Goal: Information Seeking & Learning: Learn about a topic

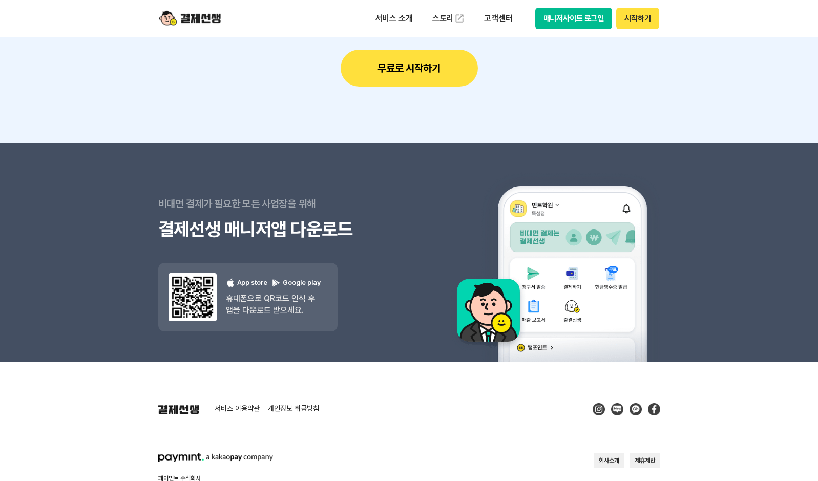
scroll to position [9211, 0]
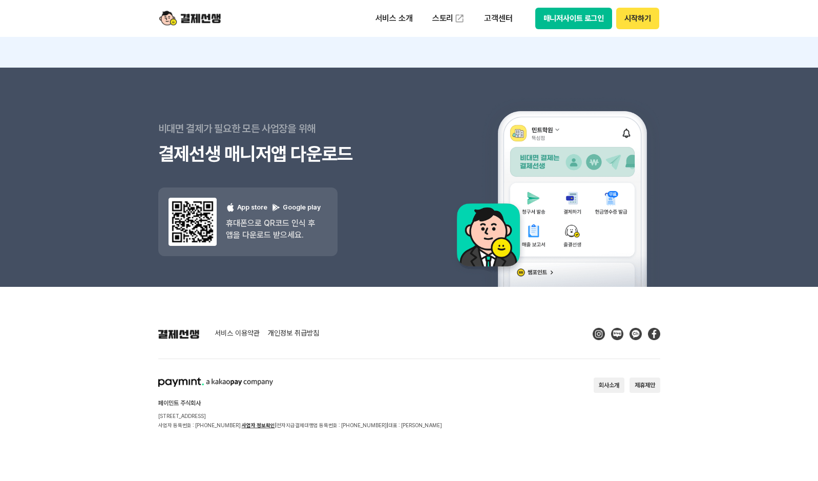
click at [300, 336] on link "개인정보 취급방침" at bounding box center [293, 333] width 51 height 9
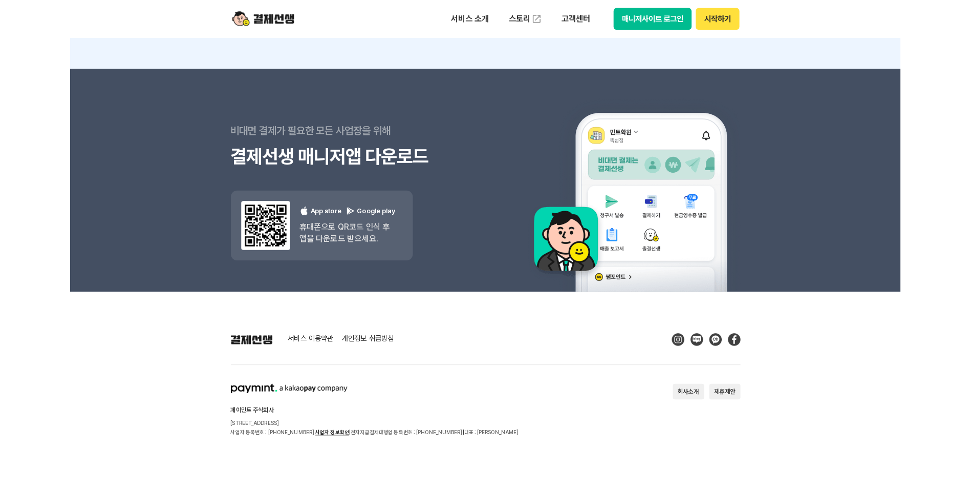
scroll to position [9204, 0]
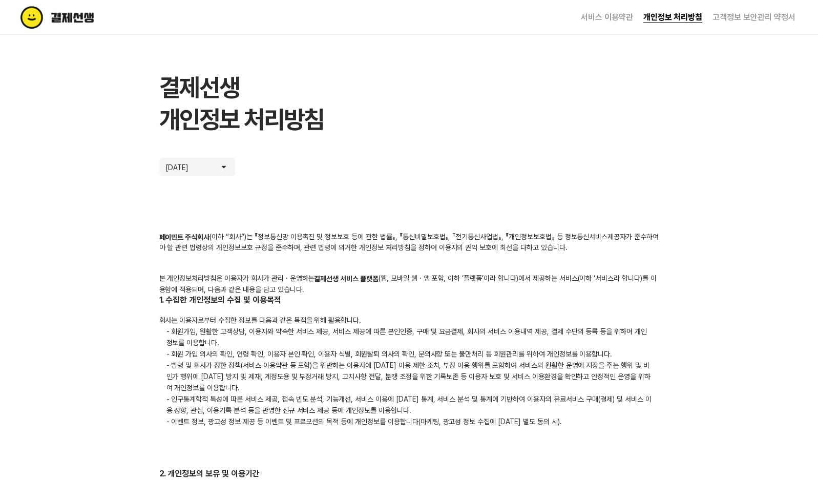
drag, startPoint x: 317, startPoint y: 270, endPoint x: 398, endPoint y: 291, distance: 84.1
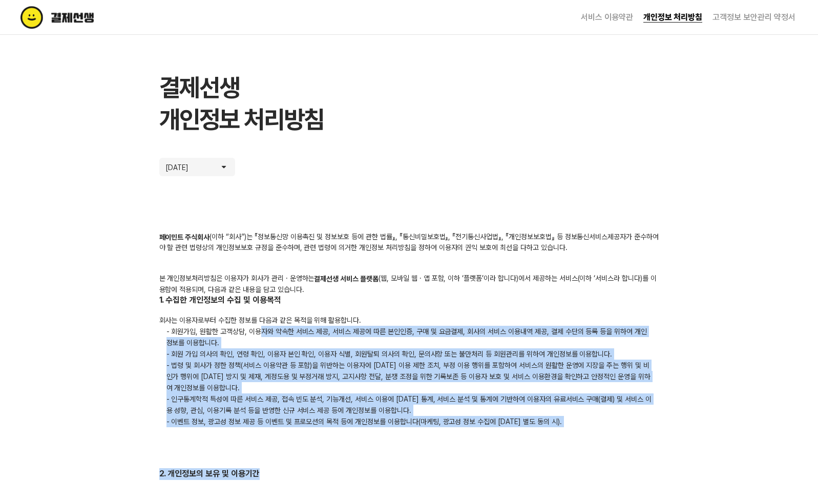
drag, startPoint x: 263, startPoint y: 336, endPoint x: 566, endPoint y: 438, distance: 319.8
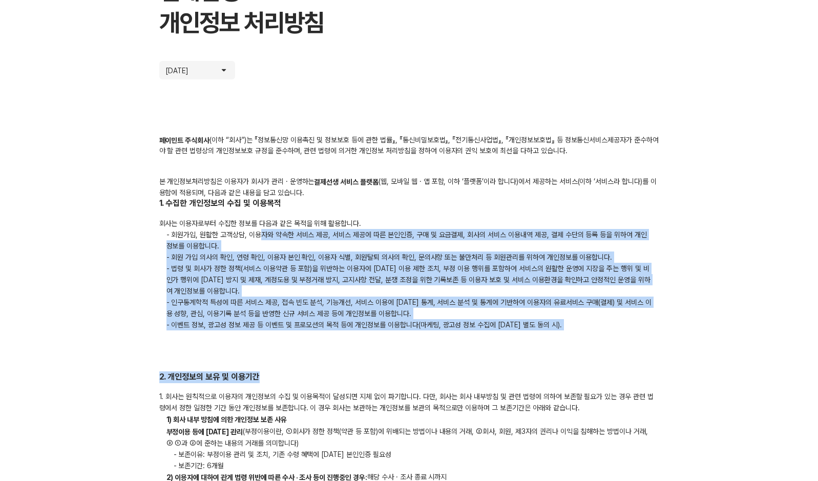
scroll to position [205, 0]
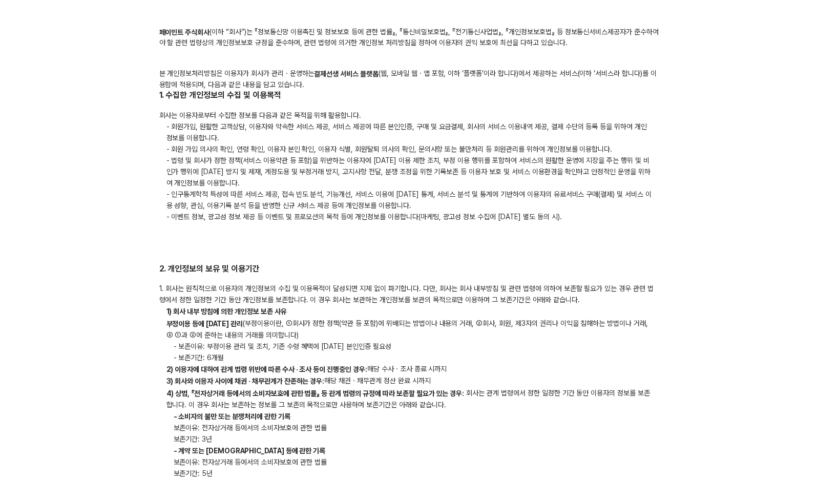
click at [294, 331] on p "부정이용 등에 [DATE] 관리 (부정이용이란, ①회사가 정한 정책(약관 등 포함)에 위배되는 방법이나 내용의 거래, ②회사, 회원, 제3자의…" at bounding box center [409, 328] width 500 height 23
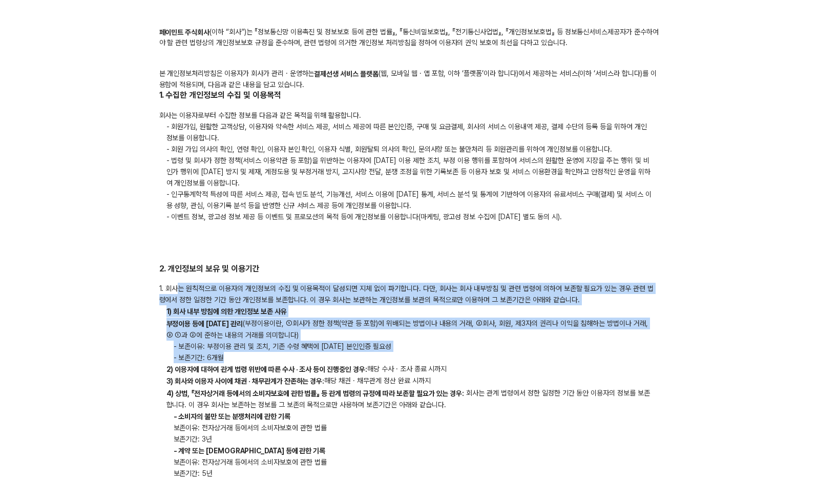
drag, startPoint x: 175, startPoint y: 287, endPoint x: 404, endPoint y: 351, distance: 237.3
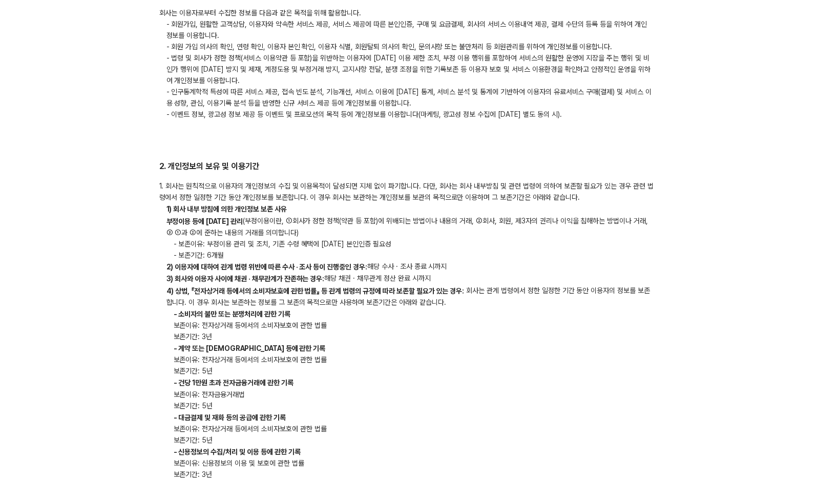
click at [220, 294] on b "4) 상법, 『전자상거래 등에서의 소비자보호에 관한 법률』 등 관계 법령의 규정에 따라 보존할 필요가 있는 경우:" at bounding box center [315, 291] width 298 height 8
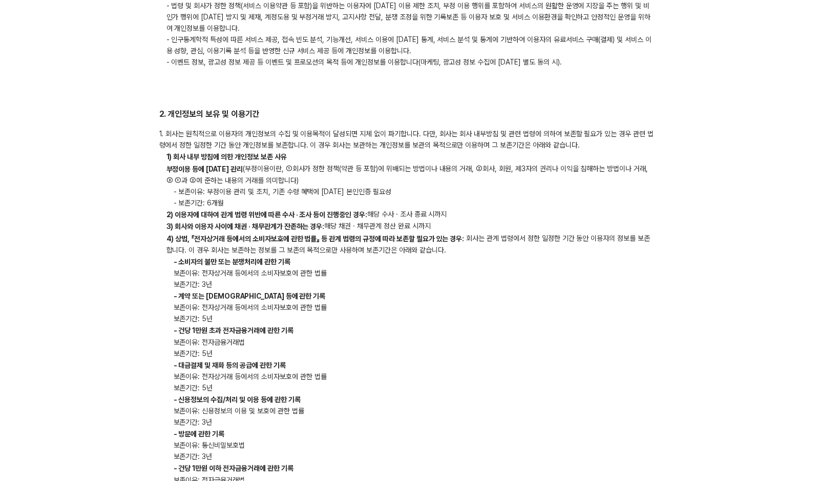
scroll to position [358, 0]
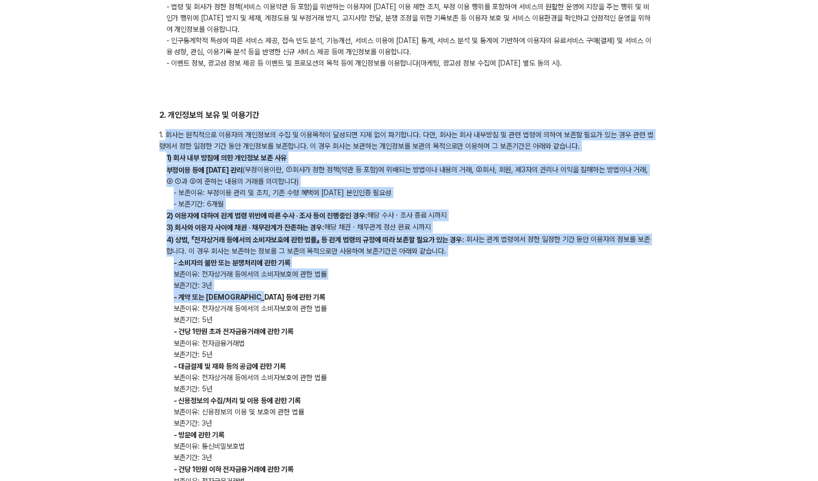
drag, startPoint x: 166, startPoint y: 135, endPoint x: 421, endPoint y: 297, distance: 302.5
click at [421, 297] on div "1. 회사는 원칙적으로 이용자의 개인정보의 수집 및 이용목적이 달성되면 지체 없이 파기합니다. 다만, 회사는 회사 내부방침 및 관련 법령에 의…" at bounding box center [409, 370] width 500 height 483
drag, startPoint x: 421, startPoint y: 297, endPoint x: 316, endPoint y: 271, distance: 108.2
click at [315, 271] on span "보존이유: 전자상거래 등에서의 소비자보호에 관한 법률" at bounding box center [249, 274] width 167 height 8
click at [285, 273] on span "보존이유: 전자상거래 등에서의 소비자보호에 관한 법률" at bounding box center [249, 274] width 167 height 8
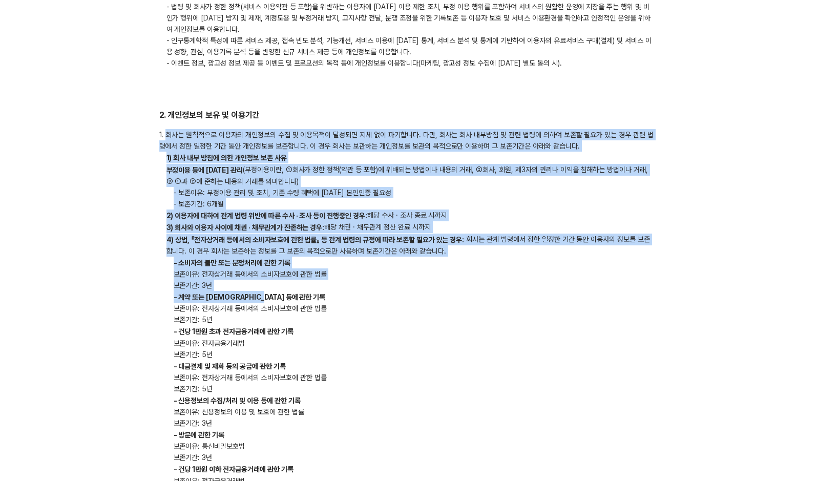
click at [248, 284] on p "보존기간: 3년" at bounding box center [409, 285] width 500 height 11
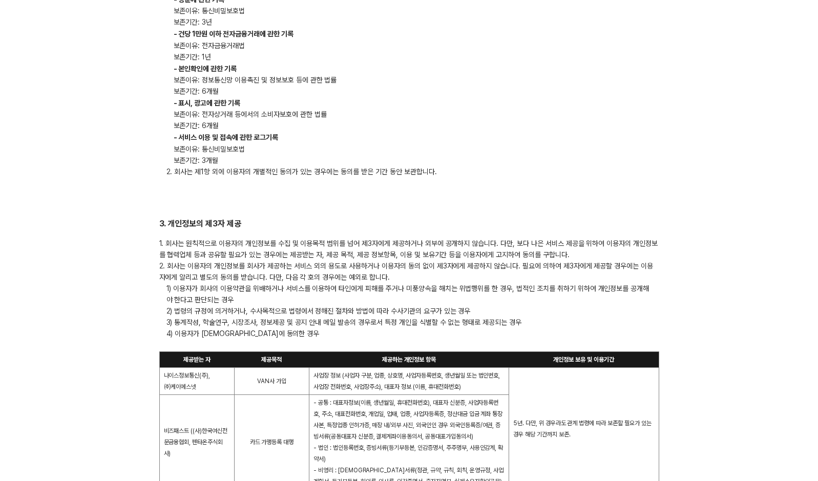
scroll to position [819, 0]
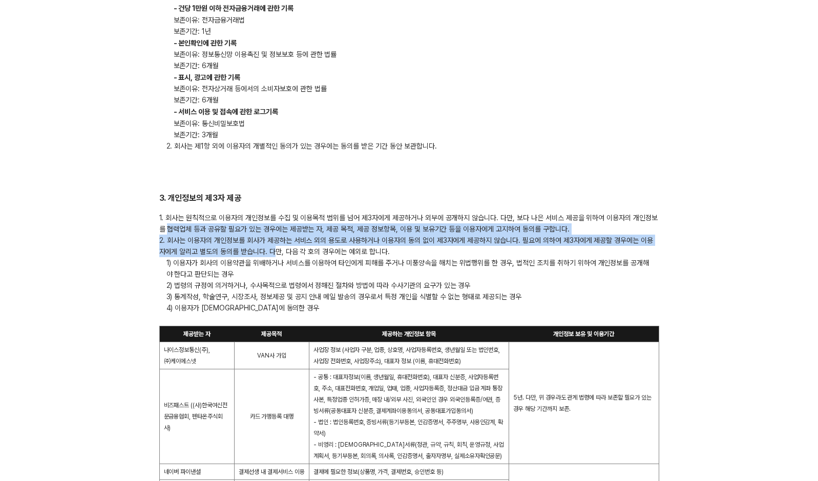
drag, startPoint x: 168, startPoint y: 234, endPoint x: 268, endPoint y: 256, distance: 101.8
click at [268, 256] on div "1. 회사는 원칙적으로 이용자의 개인정보를 수집 및 이용목적 범위를 넘어 제3자에게 제공하거나 외부에 공개하지 않습니다. 다만, 보다 나은 서…" at bounding box center [409, 456] width 500 height 489
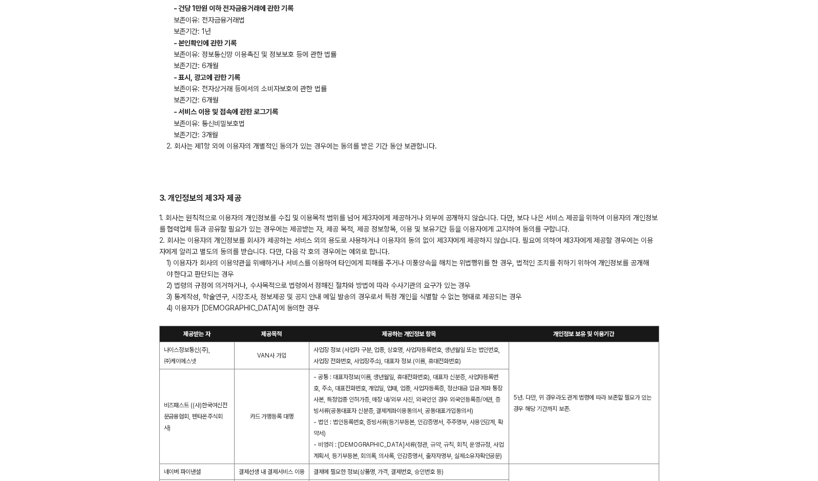
drag, startPoint x: 268, startPoint y: 256, endPoint x: 280, endPoint y: 288, distance: 34.3
click at [280, 288] on p "2) 법령의 규정에 의거하거나, 수사목적으로 법령에서 정해진 절차와 방법에 따라 수사기관의 요구가 있는 경우" at bounding box center [409, 285] width 500 height 11
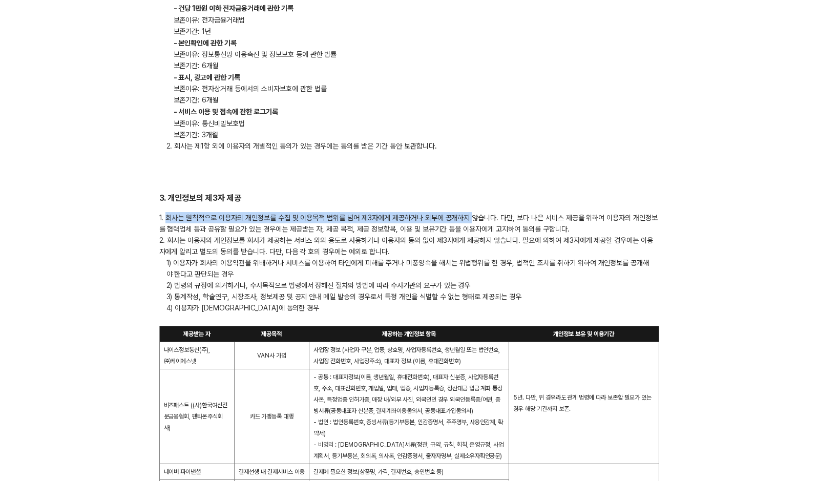
drag, startPoint x: 168, startPoint y: 216, endPoint x: 474, endPoint y: 211, distance: 306.3
click at [474, 211] on div "3. 개인정보의 제3자 제공 1. 회사는 원칙적으로 이용자의 개인정보를 수집 및 이용목적 범위를 넘어 제3자에게 제공하거나 외부에 공개하지 않…" at bounding box center [409, 447] width 500 height 509
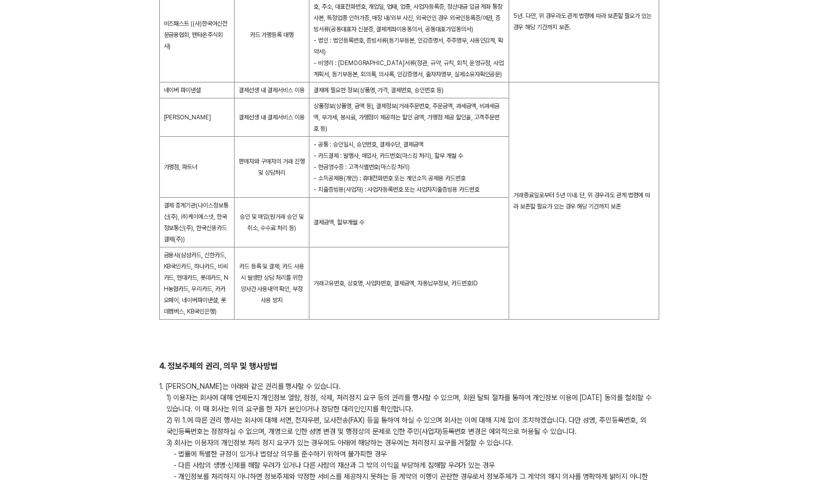
scroll to position [1178, 0]
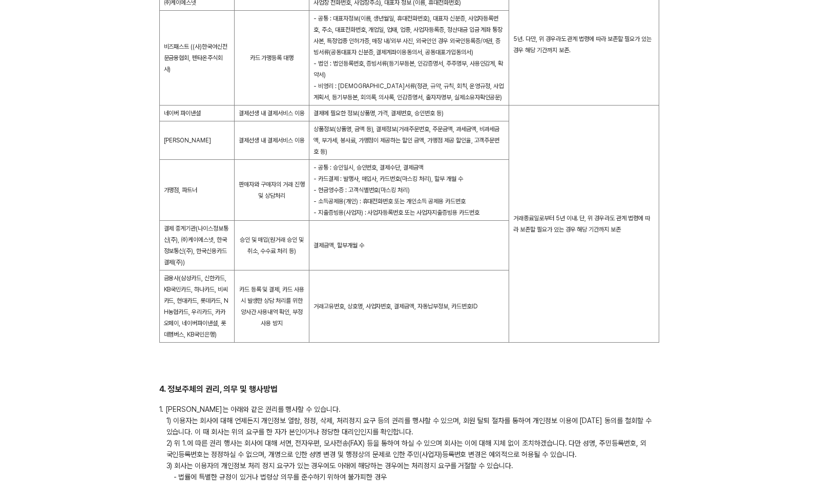
drag, startPoint x: 162, startPoint y: 199, endPoint x: 496, endPoint y: 230, distance: 335.3
click at [496, 221] on tr "가맹점, 파트너 판매자와 구매자의 거래 진행 및 상담처리 - 공통 : 승인일시, 승인번호, 결제수단, 결제금액 - 카드결제 : 발행사, 매입사…" at bounding box center [408, 190] width 499 height 61
drag, startPoint x: 496, startPoint y: 230, endPoint x: 377, endPoint y: 262, distance: 123.1
click at [374, 262] on td "결제금액, 할부개월 수" at bounding box center [409, 246] width 200 height 50
drag, startPoint x: 373, startPoint y: 259, endPoint x: 228, endPoint y: 232, distance: 147.9
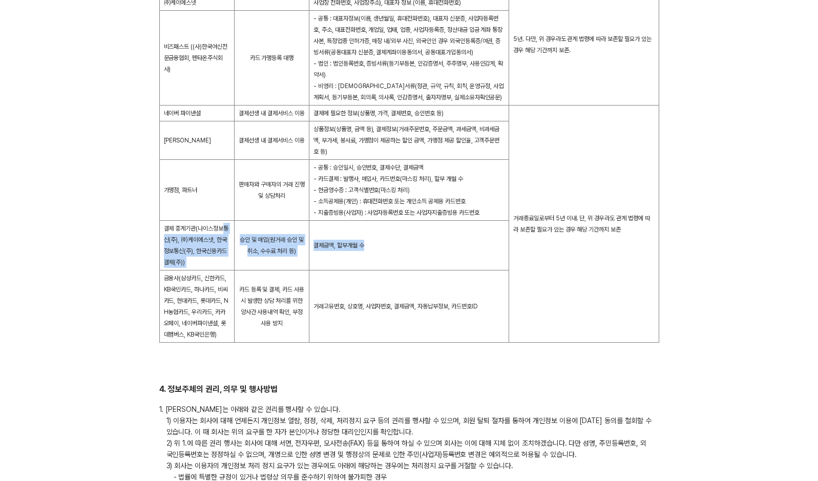
click at [228, 232] on tr "결제 중계기관(나이스정보통신(주), ㈜케이에스넷, 한국정보통신(주), 한국신용카드결제(주)) 승인 및 매입(원거래 승인 및 취소, 수수료 처리…" at bounding box center [408, 246] width 499 height 50
drag, startPoint x: 228, startPoint y: 232, endPoint x: 144, endPoint y: 231, distance: 84.0
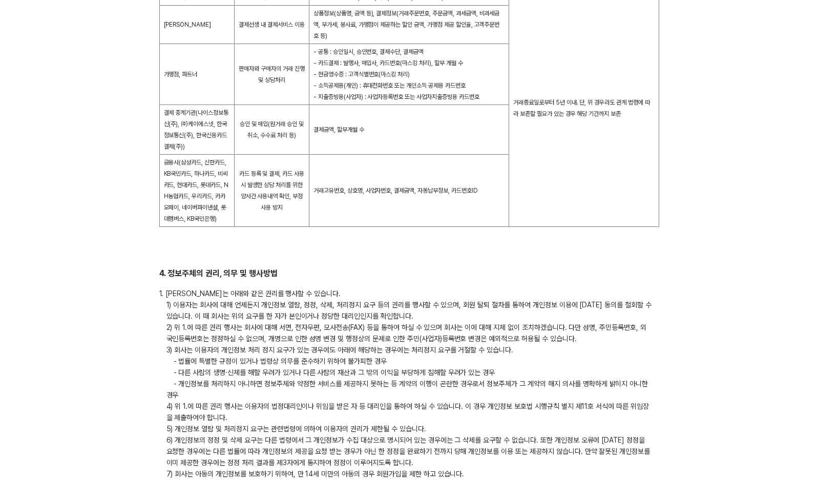
scroll to position [1331, 0]
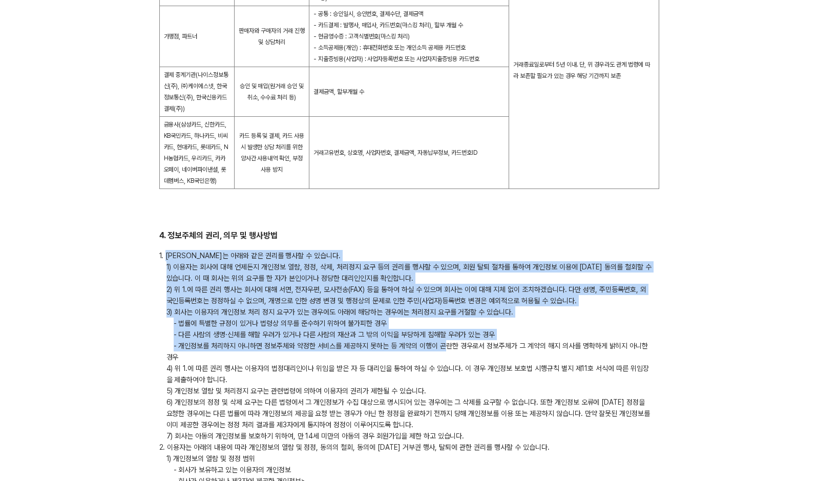
drag, startPoint x: 165, startPoint y: 266, endPoint x: 443, endPoint y: 361, distance: 294.2
click at [443, 361] on div "1. 이용자는 아래와 같은 권리를 행사할 수 있습니다. 1) 이용자는 회사에 대해 언제든지 개인정보 열람, 정정, 삭제, 처리정지 요구 등의 …" at bounding box center [409, 464] width 500 height 428
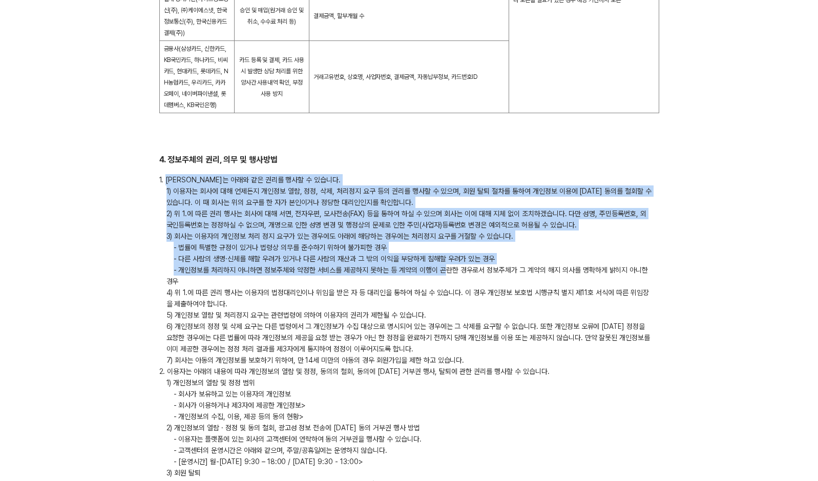
scroll to position [1485, 0]
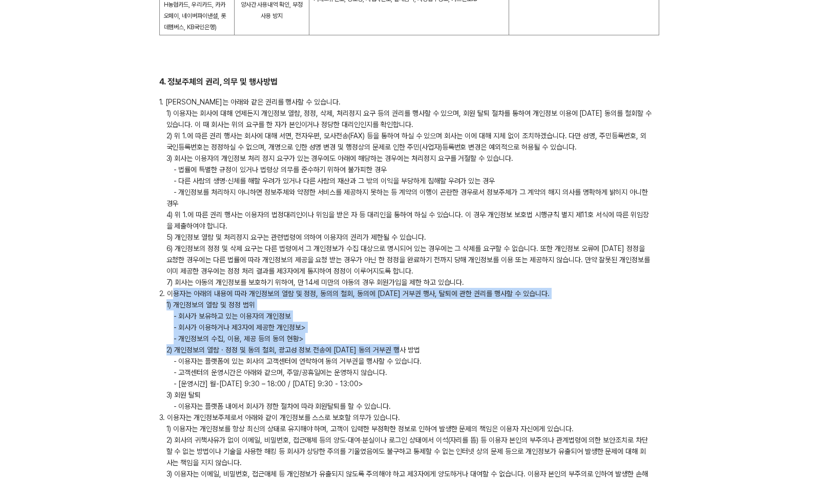
drag, startPoint x: 173, startPoint y: 302, endPoint x: 419, endPoint y: 365, distance: 254.2
click at [419, 364] on div "1. 이용자는 아래와 같은 권리를 행사할 수 있습니다. 1) 이용자는 회사에 대해 언제든지 개인정보 열람, 정정, 삭제, 처리정지 요구 등의 …" at bounding box center [409, 310] width 500 height 428
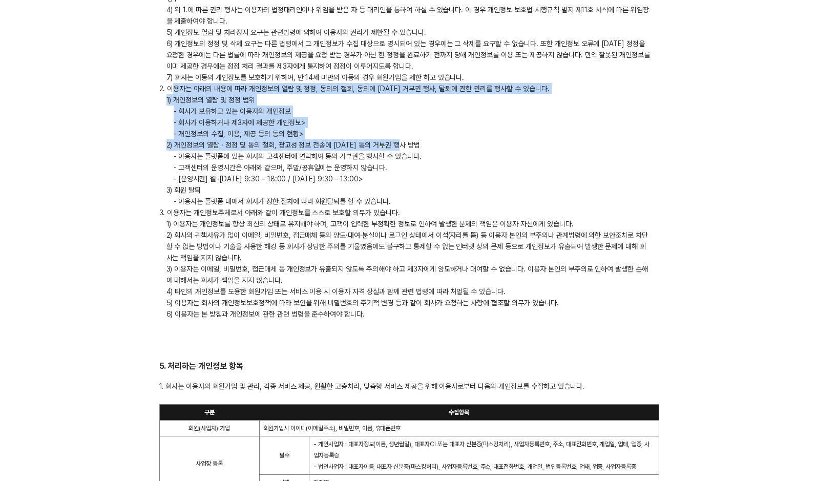
scroll to position [1895, 0]
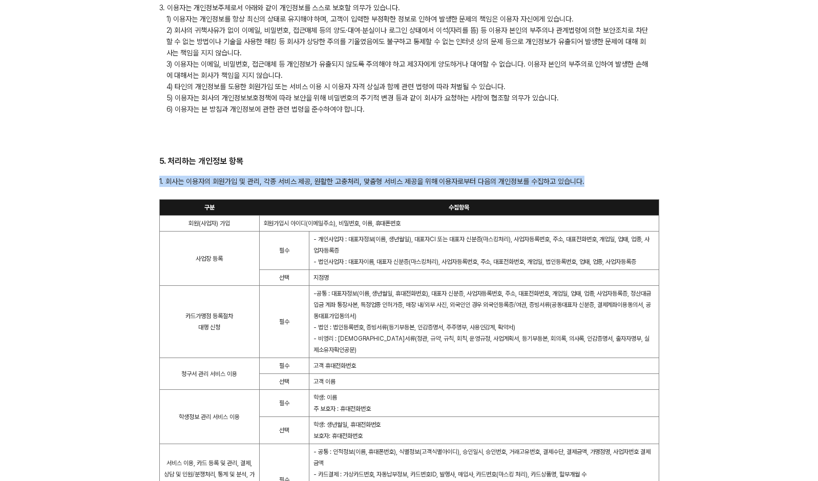
drag, startPoint x: 160, startPoint y: 187, endPoint x: 472, endPoint y: 205, distance: 312.9
click at [472, 205] on div "1. 회사는 이용자의 회원가입 및 관리, 각종 서비스 제공, 원활한 고충처리, 맞춤형 서비스 제공을 위해 이용자로부터 다음의 개인정보를 수집하…" at bounding box center [409, 440] width 500 height 528
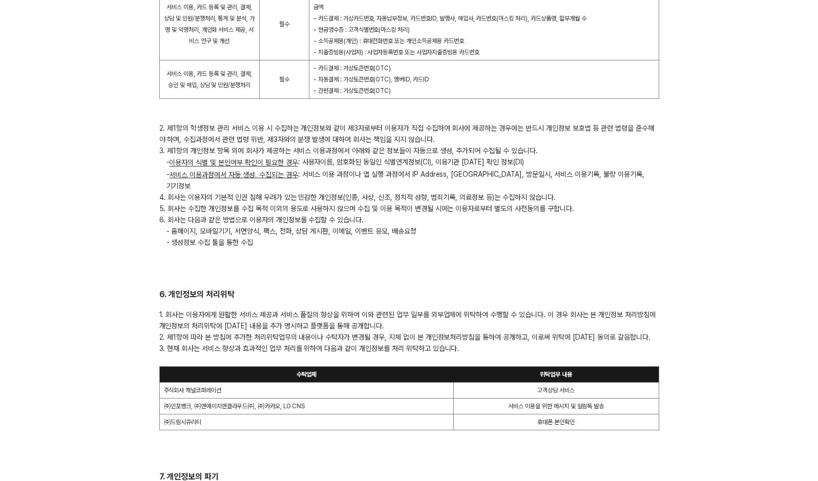
scroll to position [2356, 0]
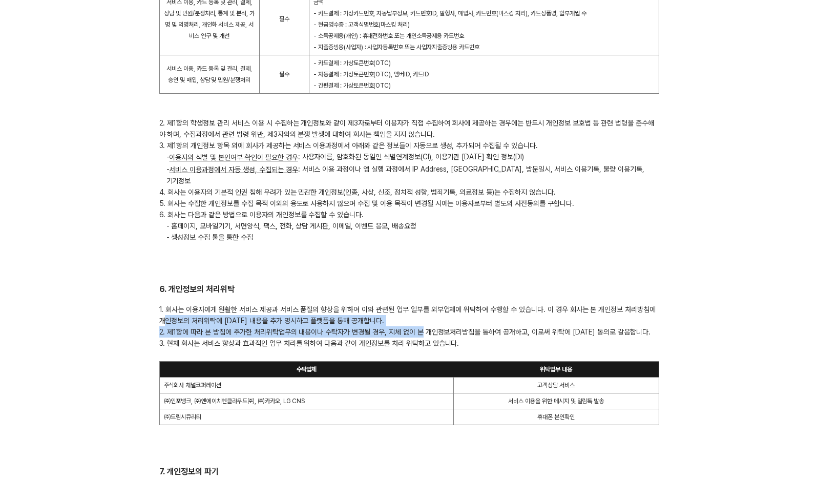
drag, startPoint x: 167, startPoint y: 306, endPoint x: 421, endPoint y: 319, distance: 253.8
click at [421, 319] on div "1. 회사는 이용자에게 원활한 서비스 제공과 서비스 품질의 향상을 위하여 이와 관련된 업무 일부를 외부업체에 위탁하여 수행할 수 있습니다. 이…" at bounding box center [409, 364] width 500 height 121
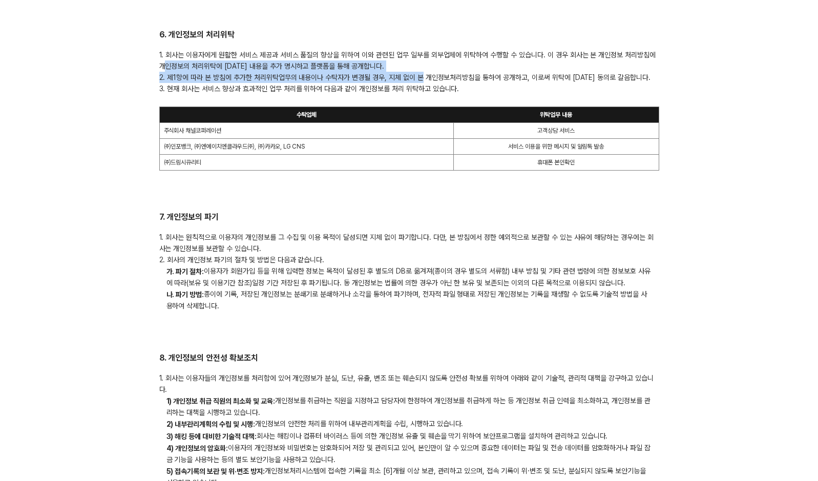
scroll to position [2612, 0]
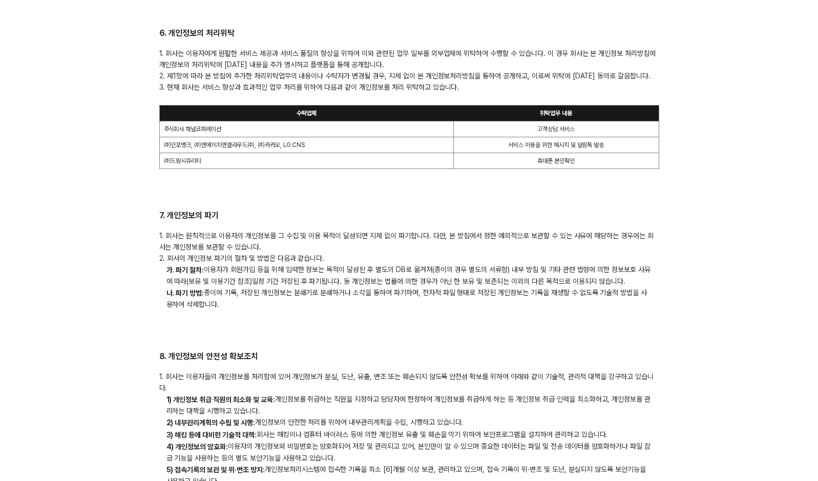
click at [165, 215] on div "7. 개인정보의 파기 1. 회사는 원칙적으로 이용자의 개인정보를 그 수집 및 이용 목적이 달성되면 지체 없이 파기합니다. 다만, 본 방침에서 …" at bounding box center [409, 260] width 500 height 100
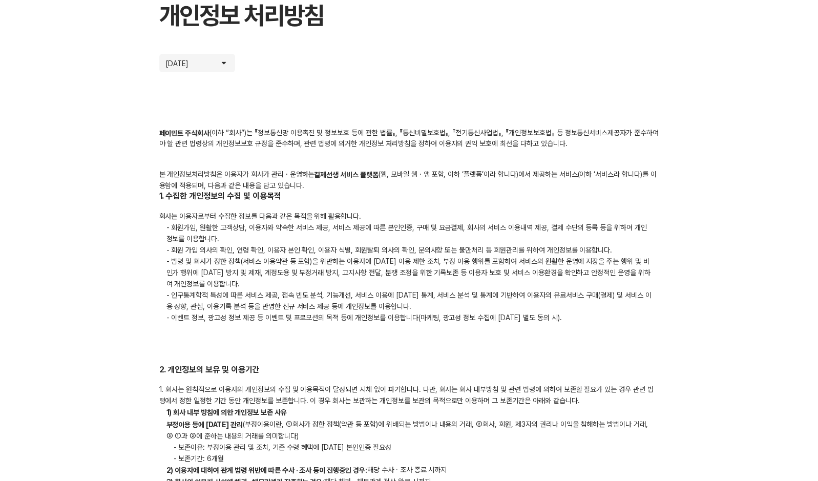
scroll to position [0, 0]
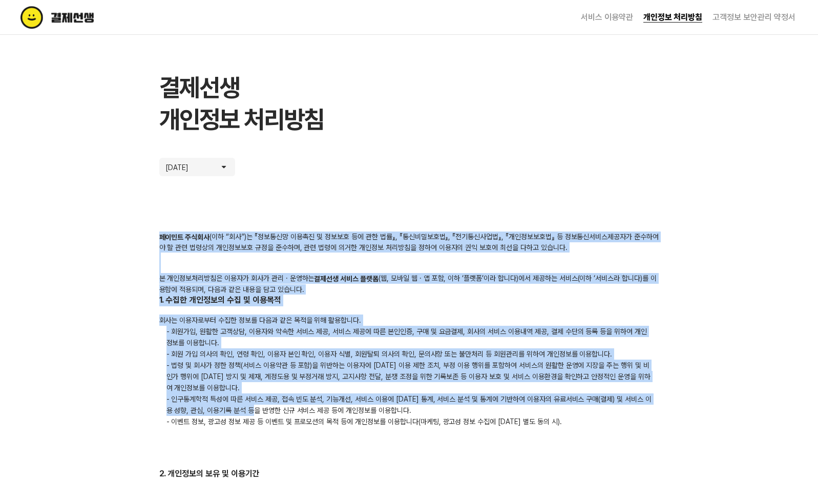
drag, startPoint x: 154, startPoint y: 240, endPoint x: 267, endPoint y: 415, distance: 208.5
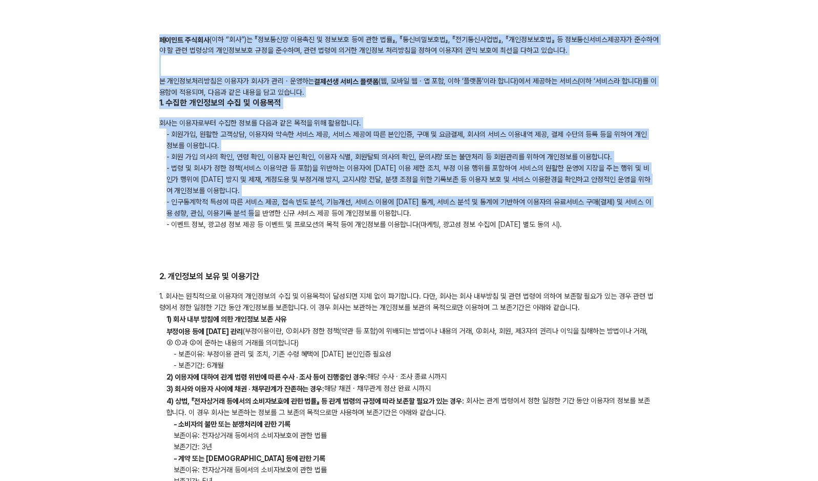
scroll to position [205, 0]
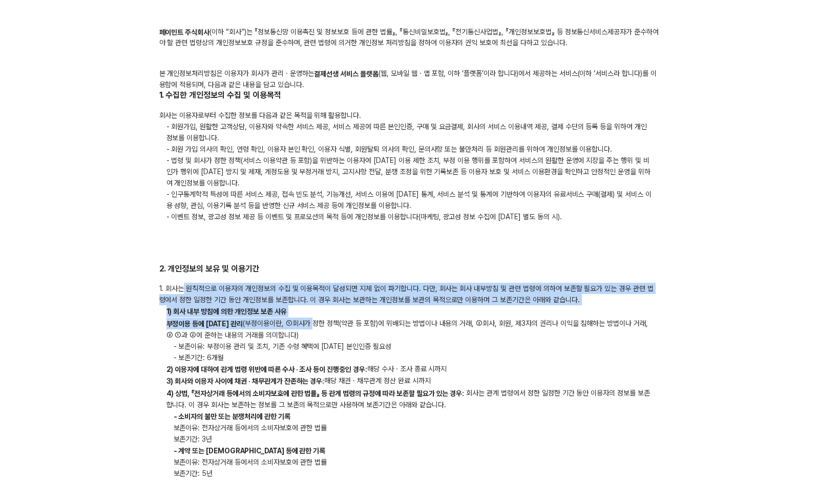
drag, startPoint x: 182, startPoint y: 287, endPoint x: 304, endPoint y: 325, distance: 128.3
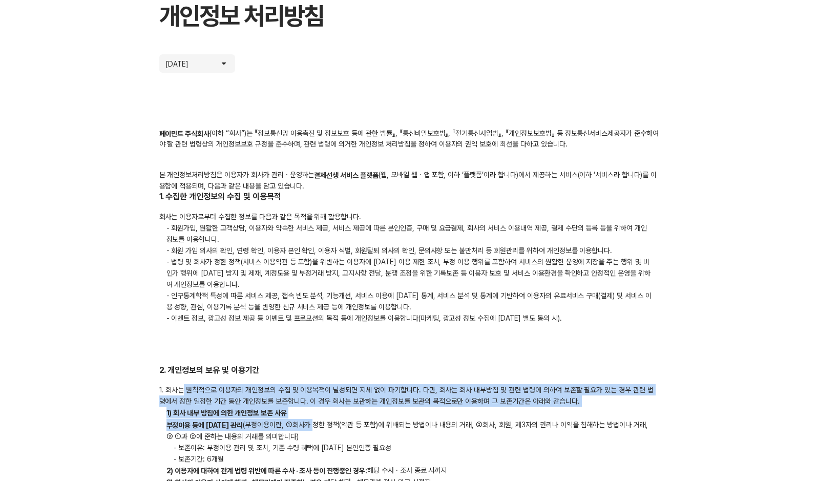
scroll to position [0, 0]
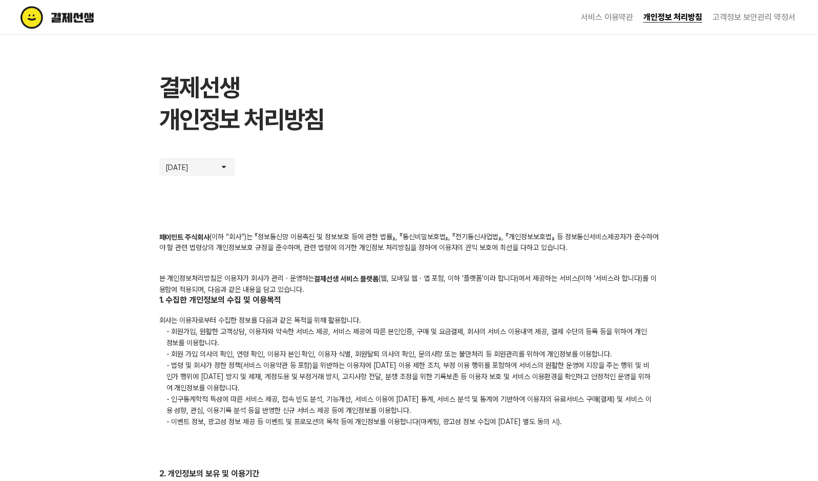
click at [77, 22] on img at bounding box center [78, 17] width 117 height 23
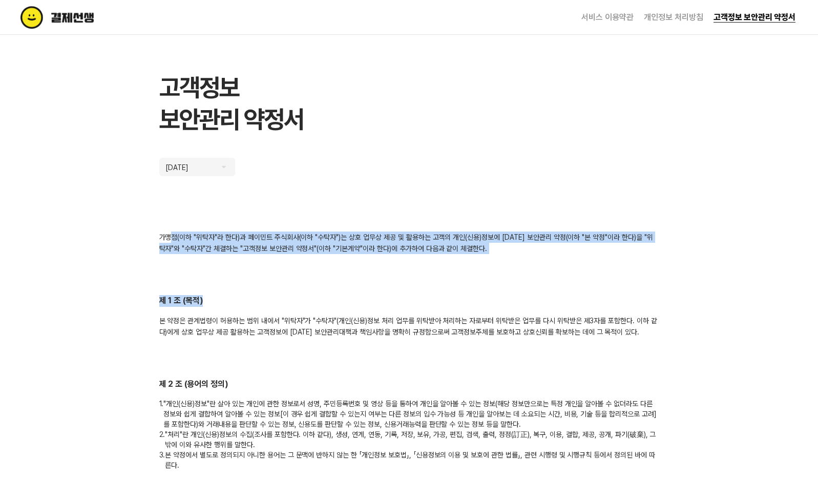
drag, startPoint x: 174, startPoint y: 241, endPoint x: 298, endPoint y: 278, distance: 129.3
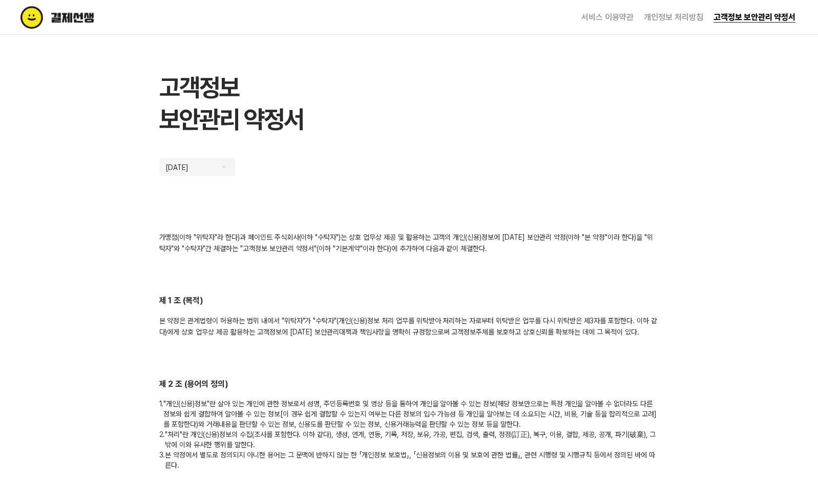
drag, startPoint x: 298, startPoint y: 278, endPoint x: 210, endPoint y: 315, distance: 94.9
click at [210, 315] on div "본 약정은 관계법령이 허용하는 범위 내에서 "위탁자"가 "수탁자"(개인(신용)정보 처리 업무를 위탁받아 처리하는 자로부터 위탁받은 업무를 다시…" at bounding box center [409, 326] width 500 height 23
drag, startPoint x: 201, startPoint y: 321, endPoint x: 319, endPoint y: 326, distance: 117.9
click at [319, 326] on div "본 약정은 관계법령이 허용하는 범위 내에서 "위탁자"가 "수탁자"(개인(신용)정보 처리 업무를 위탁받아 처리하는 자로부터 위탁받은 업무를 다시…" at bounding box center [409, 326] width 500 height 23
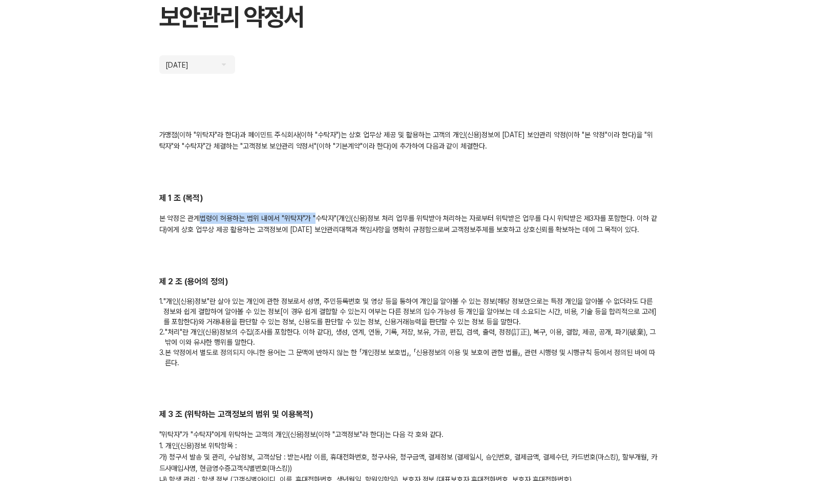
scroll to position [154, 0]
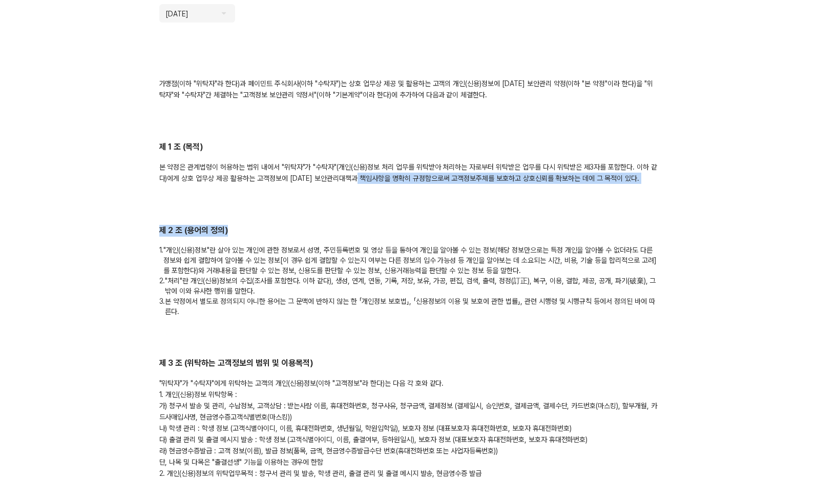
drag, startPoint x: 382, startPoint y: 177, endPoint x: 497, endPoint y: 190, distance: 116.0
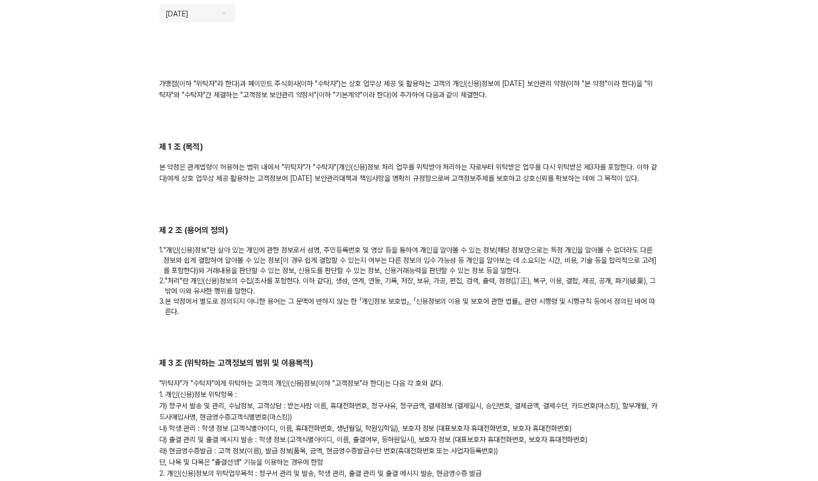
click at [387, 263] on p "1. "개인(신용)정보"란 살아 있는 개인에 관한 정보로서 성명, 주민등록번호 및 영상 등을 통하여 개인을 알아볼 수 있는 정보(해당 정보만으…" at bounding box center [409, 260] width 500 height 31
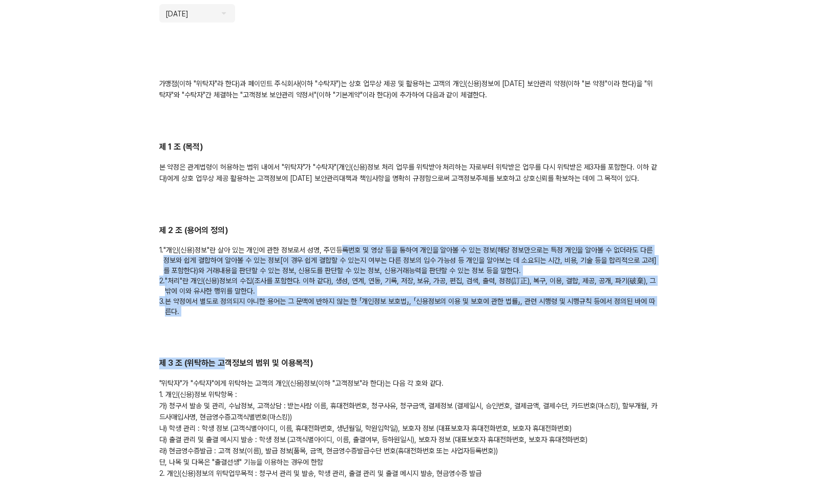
drag, startPoint x: 342, startPoint y: 252, endPoint x: 225, endPoint y: 318, distance: 133.7
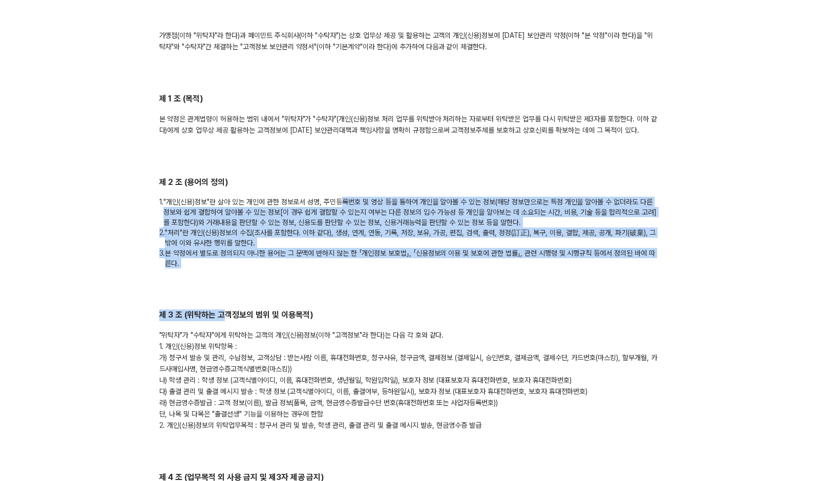
scroll to position [256, 0]
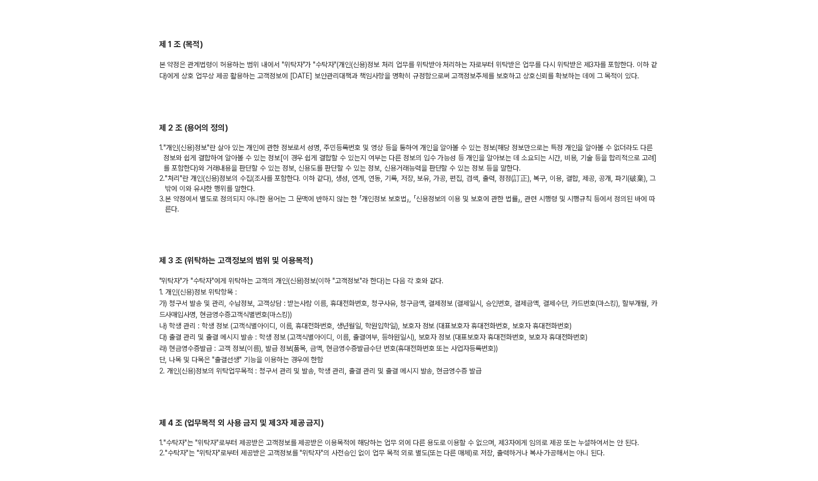
click at [220, 301] on div ""위탁자"가 "수탁자"에게 위탁하는 고객의 개인(신용)정보(이하 "고객정보"라 한다)는 다음 각 호와 같다. 1. 개인(신용)정보 위탁항목 :…" at bounding box center [409, 325] width 500 height 101
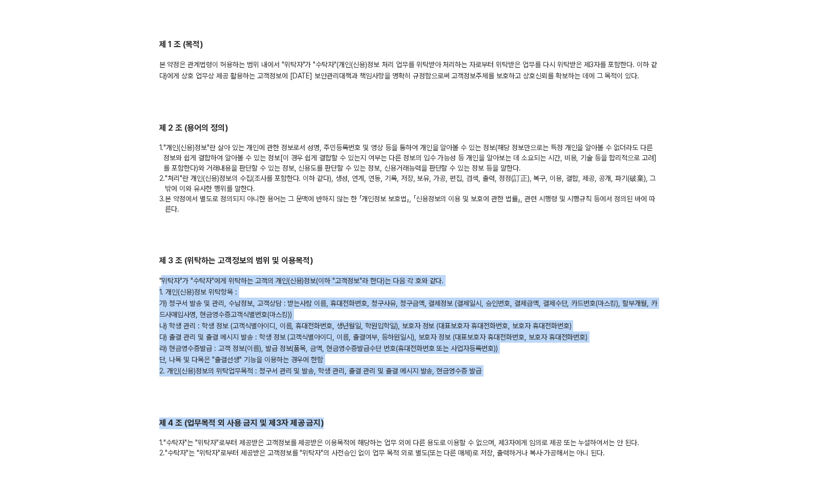
drag, startPoint x: 163, startPoint y: 280, endPoint x: 371, endPoint y: 397, distance: 239.4
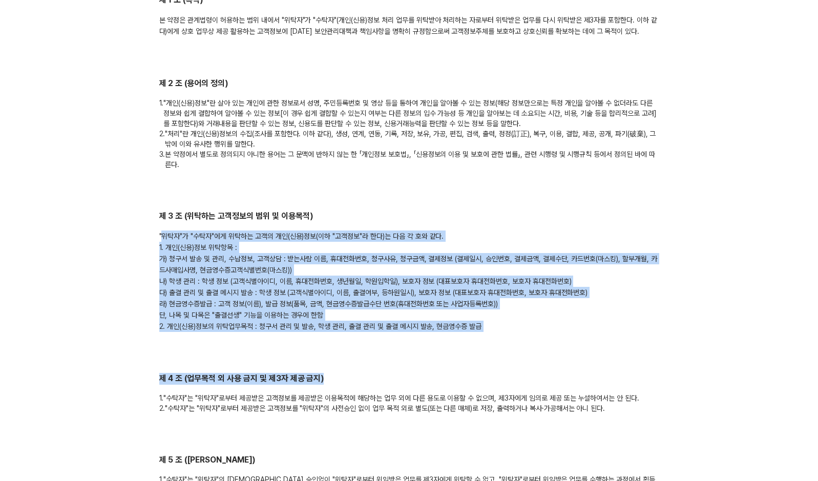
scroll to position [410, 0]
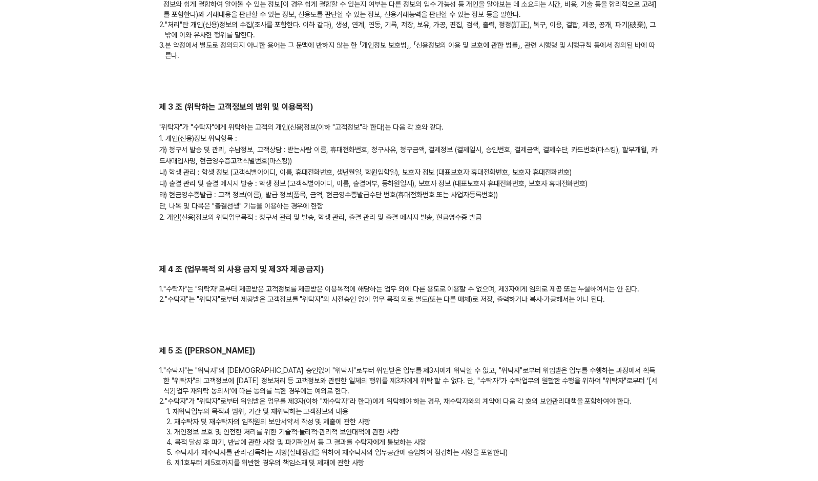
click at [162, 280] on div "제 4 조 (업무목적 외 사용 금지 및 제3자 제공 금지) 1. "수탁자"는 "위탁자"로부터 제공받은 고객정보를 제공받은 이용목적에 해당하는 …" at bounding box center [409, 284] width 500 height 40
click at [179, 298] on p "2. "수탁자"는 "위탁자"로부터 제공받은 고객정보를 "위탁자"의 사전승인 없이 업무 목적 외로 별도(또는 다른 매체)로 저장, 출력하거나 복…" at bounding box center [409, 299] width 500 height 10
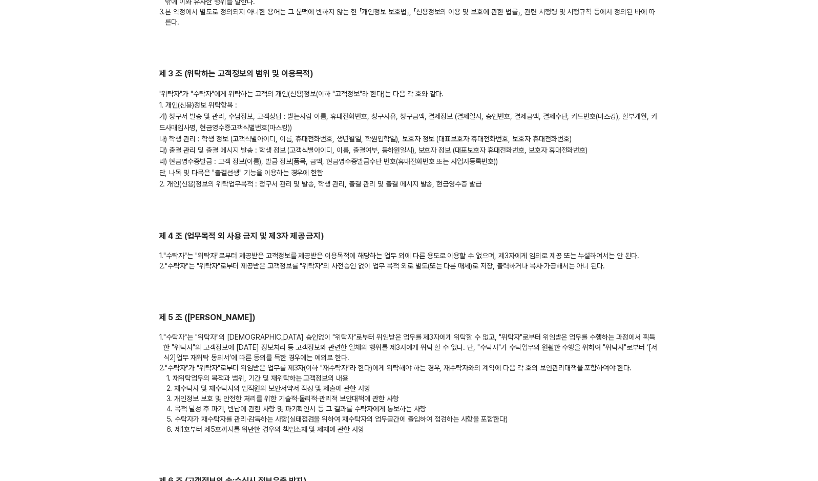
scroll to position [461, 0]
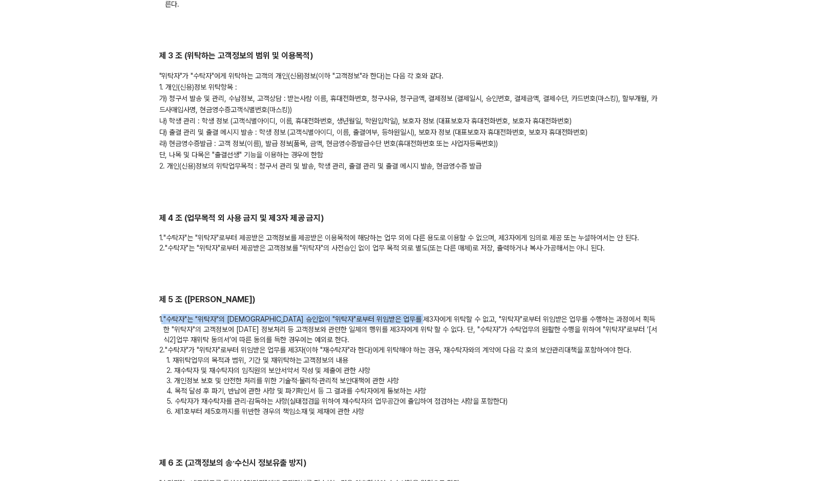
drag, startPoint x: 162, startPoint y: 323, endPoint x: 437, endPoint y: 319, distance: 274.5
click at [437, 319] on p "1. "수탁자"는 "위탁자"의 사전 승인없이 "위탁자"로부터 위임받은 업무를 제3자에게 위탁할 수 없고, "위탁자"로부터 위임받은 업무를 수행…" at bounding box center [409, 329] width 500 height 31
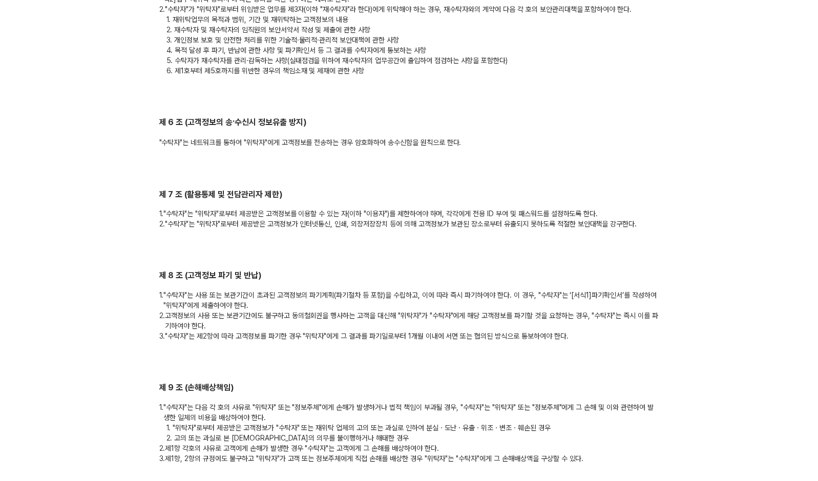
scroll to position [819, 0]
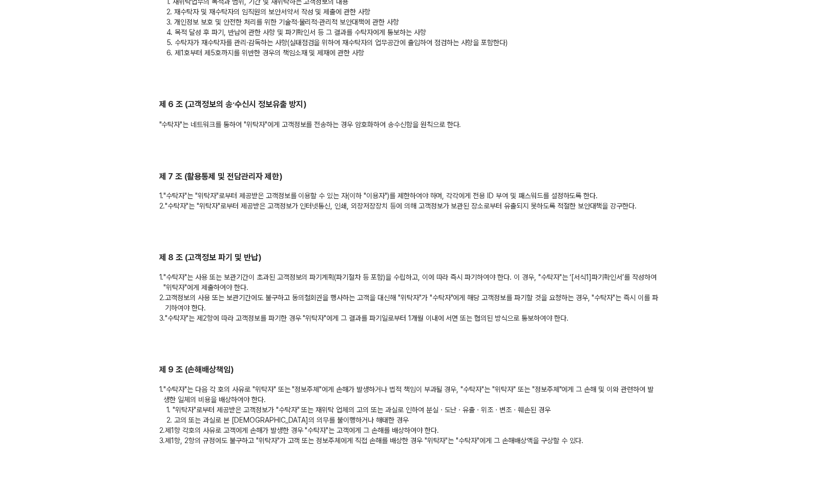
drag, startPoint x: 165, startPoint y: 279, endPoint x: 226, endPoint y: 306, distance: 66.5
click at [226, 306] on div "제 8 조 (고객정보 파기 및 반납) 1. "수탁자"는 사용 또는 보관기간이 초과된 고객정보의 파기계획(파기절차 등 포함)을 수립하고, 이에 …" at bounding box center [409, 287] width 500 height 71
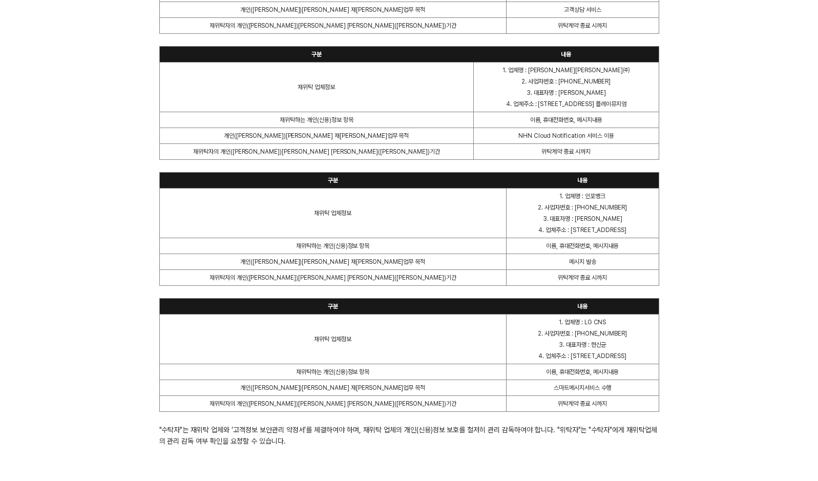
scroll to position [2206, 0]
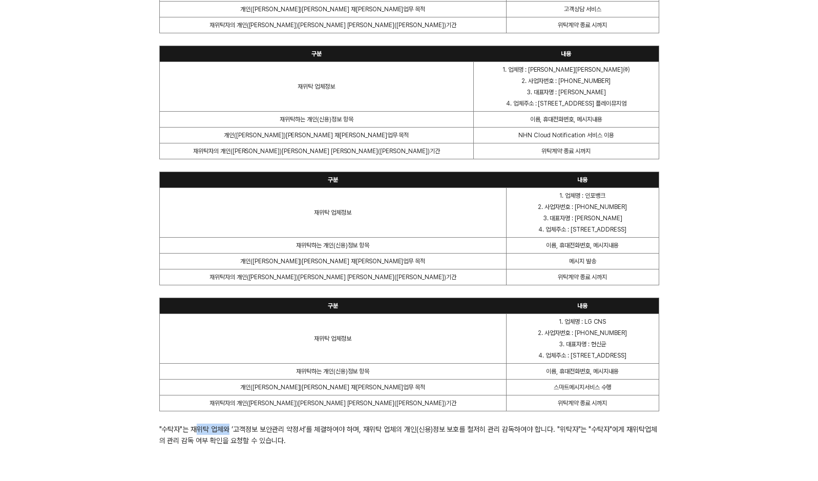
drag, startPoint x: 199, startPoint y: 431, endPoint x: 230, endPoint y: 432, distance: 31.3
click at [230, 432] on div ""수탁자"는 재위탁 업체와 ‘고객정보 보안관리 약정서’를 체결하여야 하며, 재위탁 업체의 개인(신용)정보 보호를 철저히 관리 감독하여야 합니다…" at bounding box center [409, 434] width 500 height 23
drag, startPoint x: 230, startPoint y: 432, endPoint x: 357, endPoint y: 440, distance: 127.3
click at [357, 440] on div ""수탁자"는 재위탁 업체와 ‘고객정보 보안관리 약정서’를 체결하여야 하며, 재위탁 업체의 개인(신용)정보 보호를 철저히 관리 감독하여야 합니다…" at bounding box center [409, 434] width 500 height 23
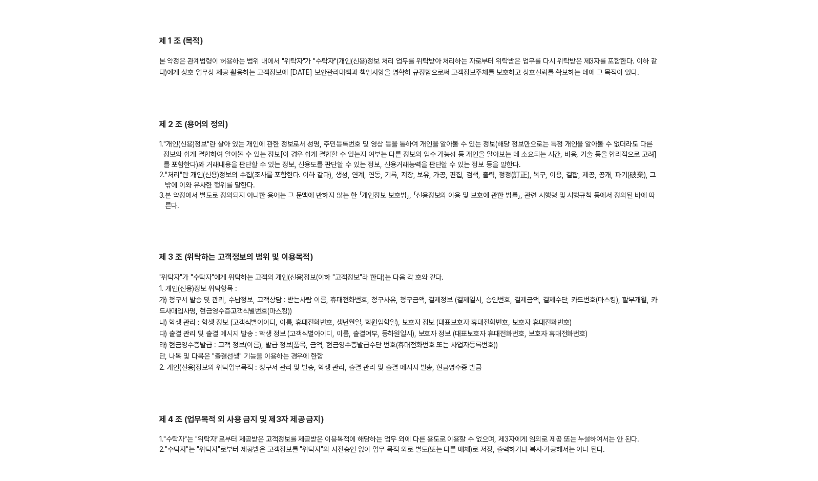
scroll to position [0, 0]
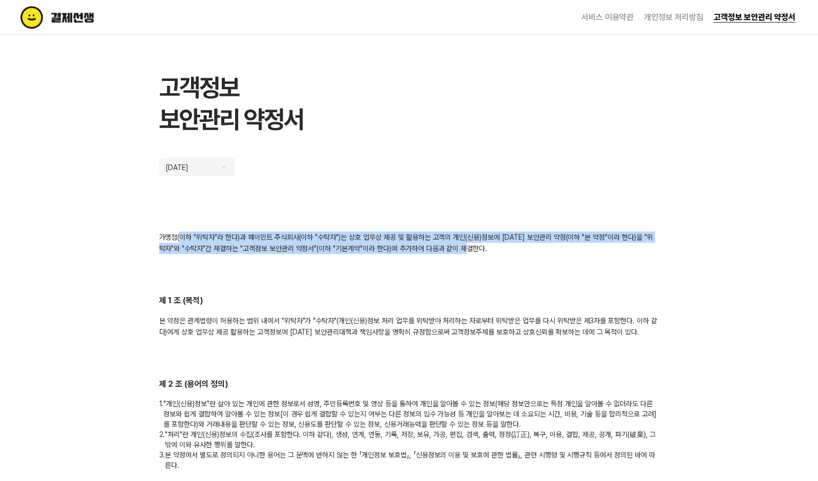
drag, startPoint x: 181, startPoint y: 236, endPoint x: 501, endPoint y: 253, distance: 320.5
click at [501, 253] on div "가맹점(이하 "위탁자"라 한다)과 페이민트 주식회사(이하 "수탁자")는 상호 업무상 제공 및 활용하는 고객의 개인(신용)정보에 [DATE] 보…" at bounding box center [409, 242] width 500 height 23
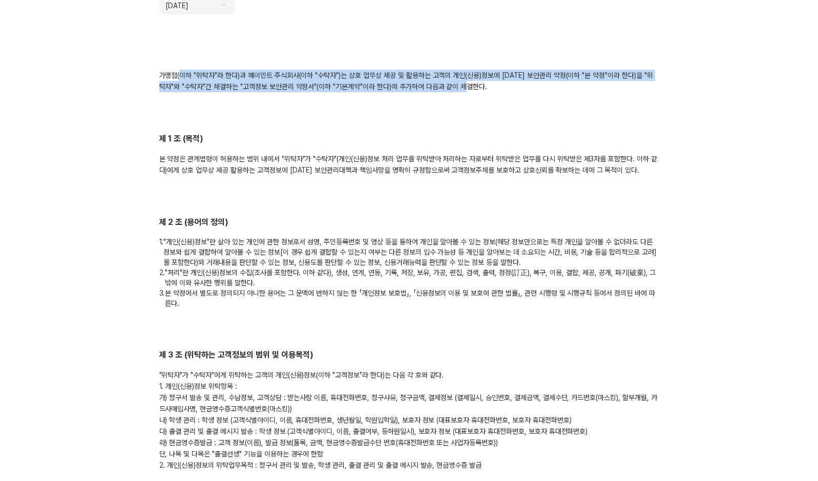
scroll to position [205, 0]
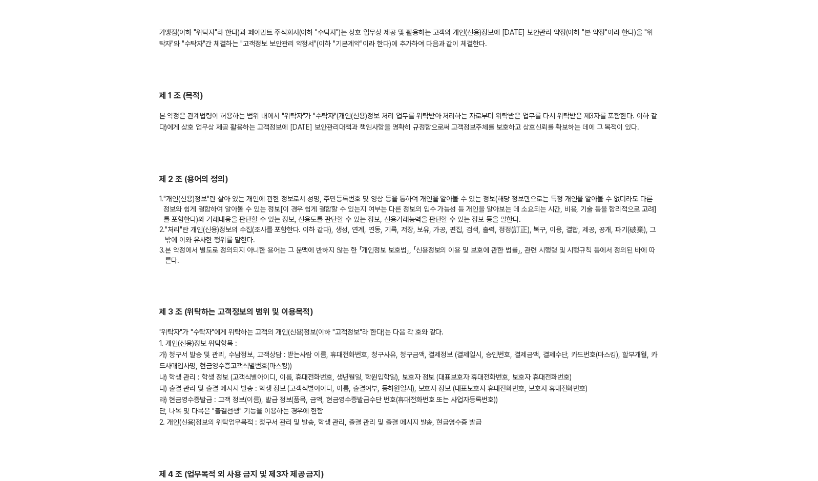
click at [187, 119] on div "본 약정은 관계법령이 허용하는 범위 내에서 "위탁자"가 "수탁자"(개인(신용)정보 처리 업무를 위탁받아 처리하는 자로부터 위탁받은 업무를 다시…" at bounding box center [409, 121] width 500 height 23
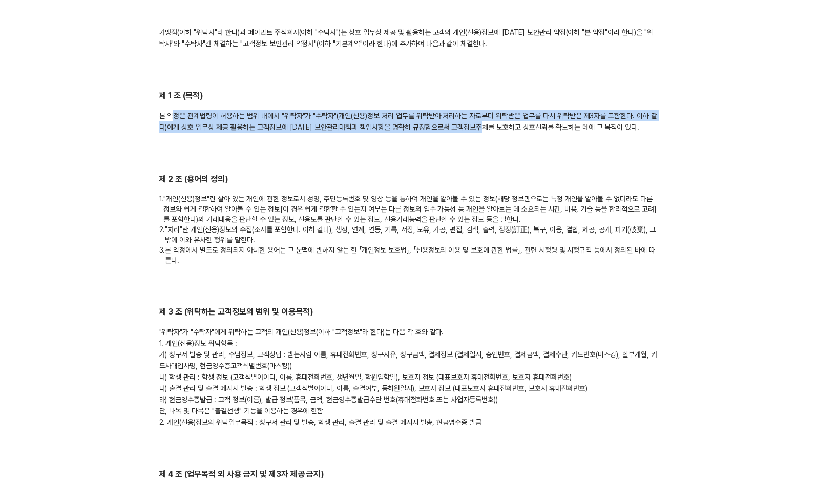
drag, startPoint x: 201, startPoint y: 116, endPoint x: 494, endPoint y: 128, distance: 292.7
click at [494, 128] on div "본 약정은 관계법령이 허용하는 범위 내에서 "위탁자"가 "수탁자"(개인(신용)정보 처리 업무를 위탁받아 처리하는 자로부터 위탁받은 업무를 다시…" at bounding box center [409, 121] width 500 height 23
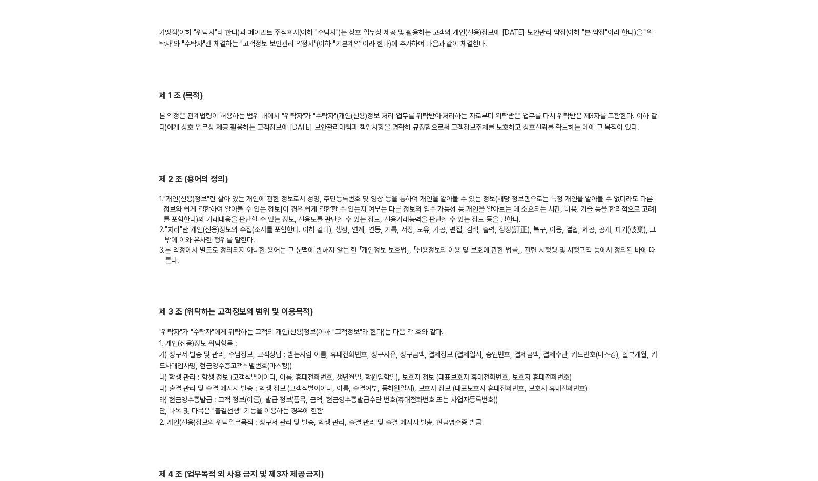
drag, startPoint x: 494, startPoint y: 128, endPoint x: 252, endPoint y: 194, distance: 250.4
click at [252, 194] on p "1. "개인(신용)정보"란 살아 있는 개인에 관한 정보로서 성명, 주민등록번호 및 영상 등을 통하여 개인을 알아볼 수 있는 정보(해당 정보만으…" at bounding box center [409, 209] width 500 height 31
drag, startPoint x: 183, startPoint y: 198, endPoint x: 374, endPoint y: 196, distance: 191.0
click at [374, 196] on p "1. "개인(신용)정보"란 살아 있는 개인에 관한 정보로서 성명, 주민등록번호 및 영상 등을 통하여 개인을 알아볼 수 있는 정보(해당 정보만으…" at bounding box center [409, 209] width 500 height 31
drag, startPoint x: 374, startPoint y: 196, endPoint x: 401, endPoint y: 203, distance: 27.9
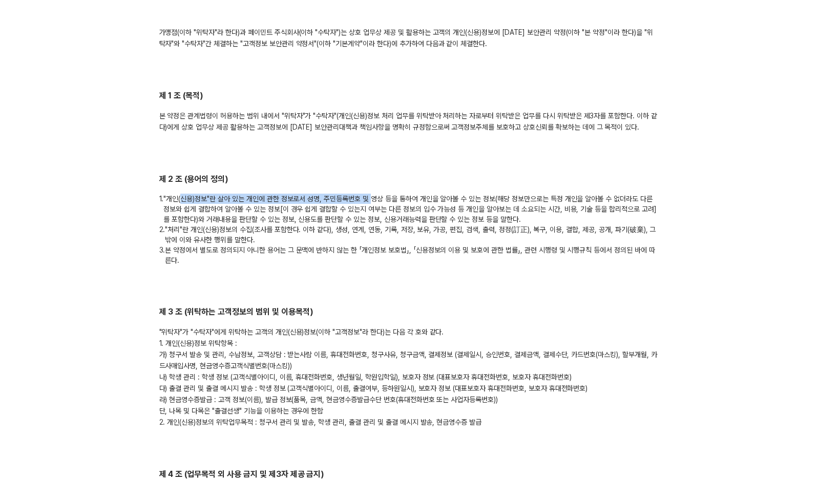
click at [370, 202] on p "1. "개인(신용)정보"란 살아 있는 개인에 관한 정보로서 성명, 주민등록번호 및 영상 등을 통하여 개인을 알아볼 수 있는 정보(해당 정보만으…" at bounding box center [409, 209] width 500 height 31
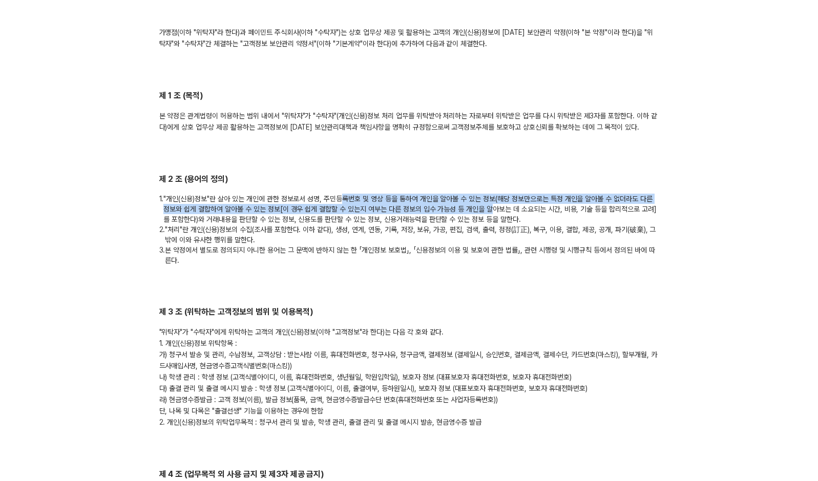
drag, startPoint x: 344, startPoint y: 198, endPoint x: 499, endPoint y: 206, distance: 155.4
click at [499, 206] on p "1. "개인(신용)정보"란 살아 있는 개인에 관한 정보로서 성명, 주민등록번호 및 영상 등을 통하여 개인을 알아볼 수 있는 정보(해당 정보만으…" at bounding box center [409, 209] width 500 height 31
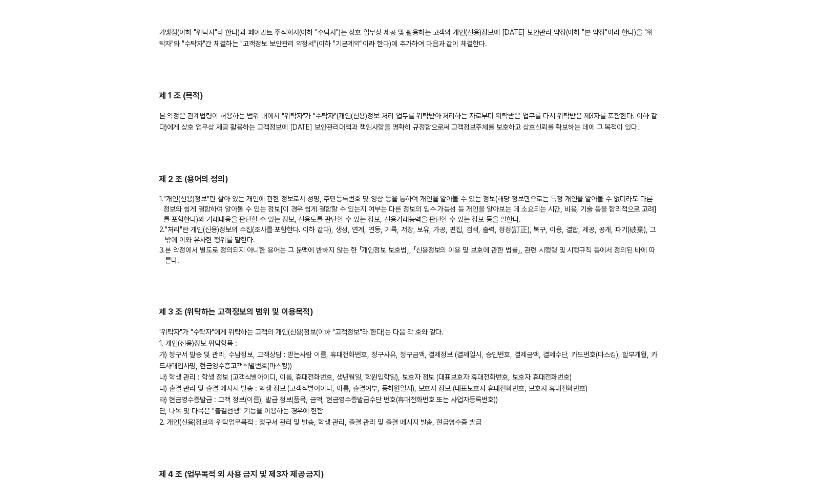
drag, startPoint x: 499, startPoint y: 206, endPoint x: 533, endPoint y: 225, distance: 39.4
click at [548, 221] on p "1. "개인(신용)정보"란 살아 있는 개인에 관한 정보로서 성명, 주민등록번호 및 영상 등을 통하여 개인을 알아볼 수 있는 정보(해당 정보만으…" at bounding box center [409, 209] width 500 height 31
click at [353, 206] on p "1. "개인(신용)정보"란 살아 있는 개인에 관한 정보로서 성명, 주민등록번호 및 영상 등을 통하여 개인을 알아볼 수 있는 정보(해당 정보만으…" at bounding box center [409, 209] width 500 height 31
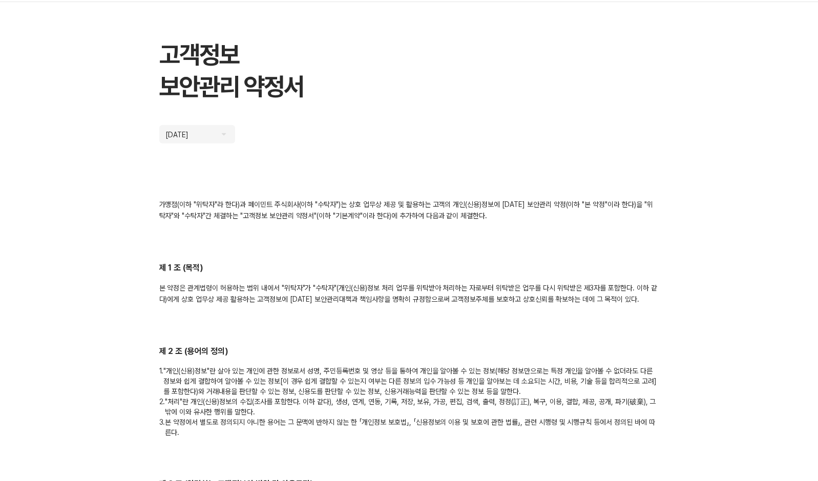
scroll to position [51, 0]
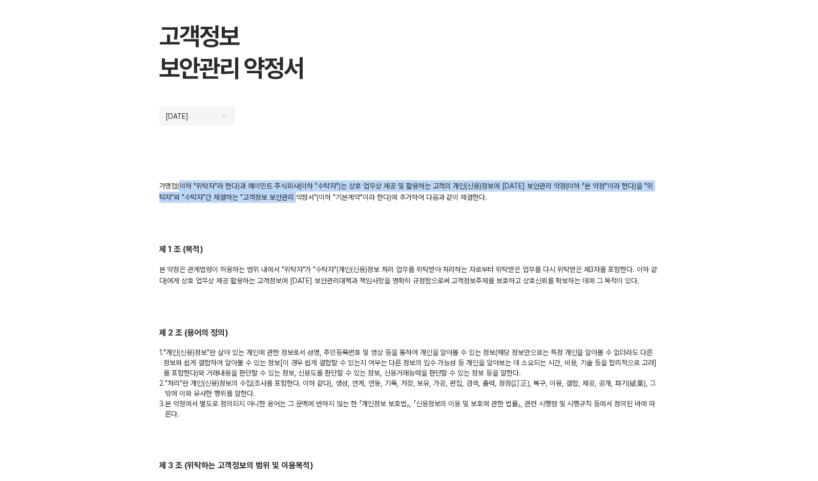
drag, startPoint x: 181, startPoint y: 186, endPoint x: 312, endPoint y: 198, distance: 131.1
click at [312, 198] on div "가맹점(이하 "위탁자"라 한다)과 페이민트 주식회사(이하 "수탁자")는 상호 업무상 제공 및 활용하는 고객의 개인(신용)정보에 [DATE] 보…" at bounding box center [409, 191] width 500 height 23
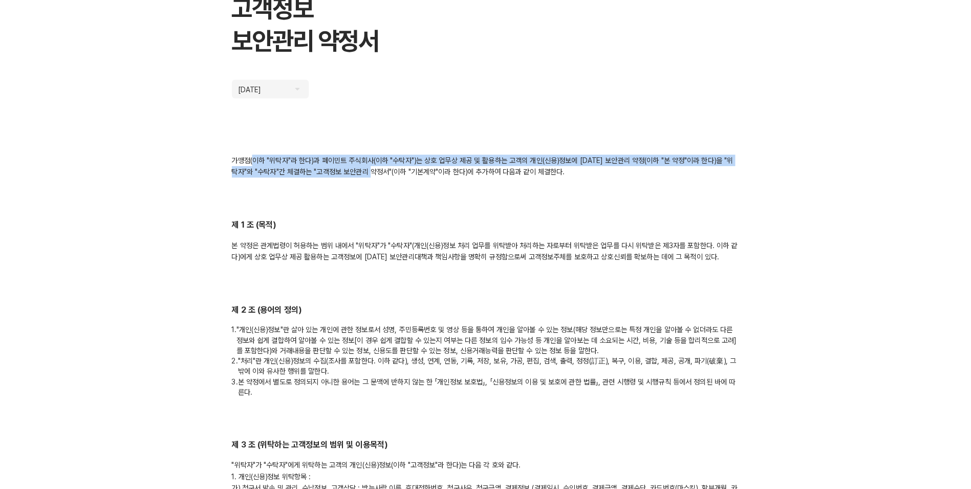
scroll to position [154, 0]
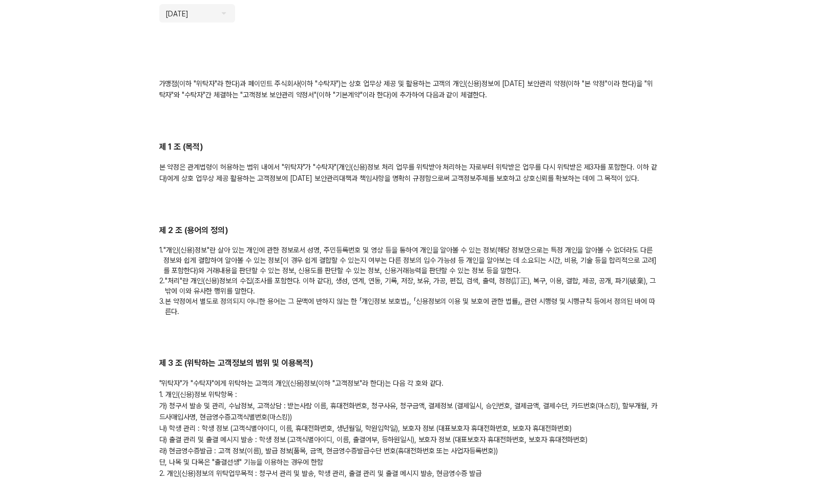
click at [220, 173] on div "본 약정은 관계법령이 허용하는 범위 내에서 "위탁자"가 "수탁자"(개인(신용)정보 처리 업무를 위탁받아 처리하는 자로부터 위탁받은 업무를 다시…" at bounding box center [409, 172] width 500 height 23
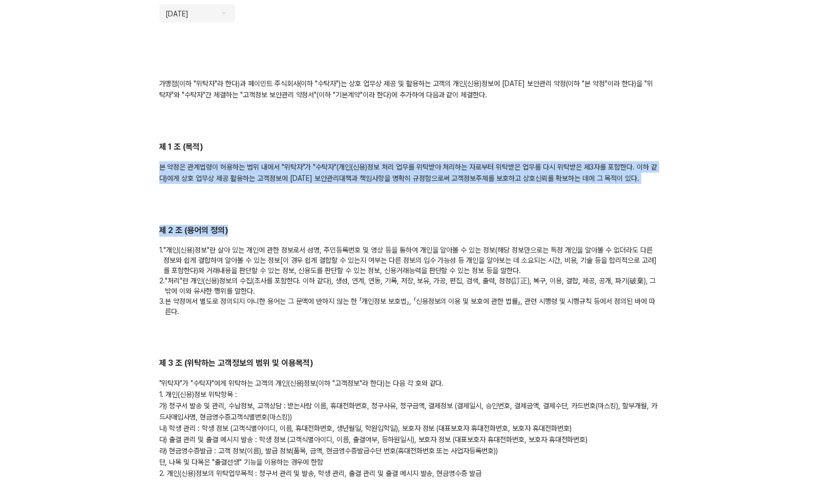
drag, startPoint x: 159, startPoint y: 169, endPoint x: 645, endPoint y: 198, distance: 486.8
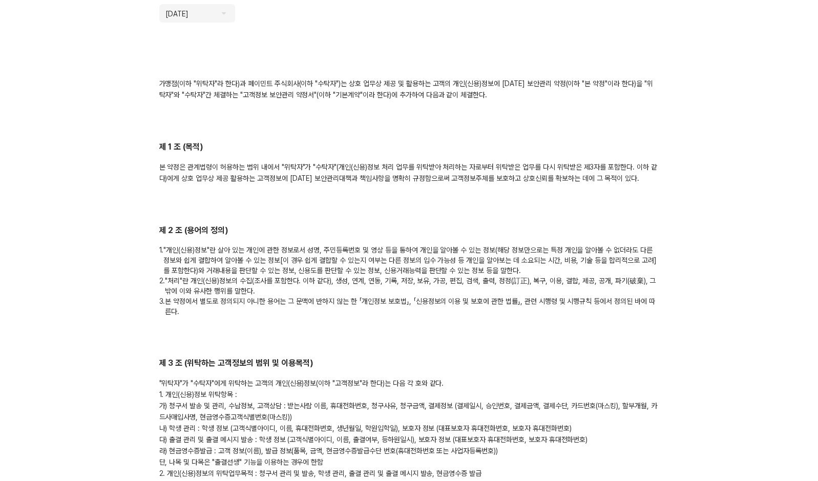
drag, startPoint x: 375, startPoint y: 267, endPoint x: 247, endPoint y: 267, distance: 128.0
click at [376, 267] on p "1. "개인(신용)정보"란 살아 있는 개인에 관한 정보로서 성명, 주민등록번호 및 영상 등을 통하여 개인을 알아볼 수 있는 정보(해당 정보만으…" at bounding box center [409, 260] width 500 height 31
drag, startPoint x: 203, startPoint y: 248, endPoint x: 372, endPoint y: 264, distance: 169.7
click at [372, 264] on p "1. "개인(신용)정보"란 살아 있는 개인에 관한 정보로서 성명, 주민등록번호 및 영상 등을 통하여 개인을 알아볼 수 있는 정보(해당 정보만으…" at bounding box center [409, 260] width 500 height 31
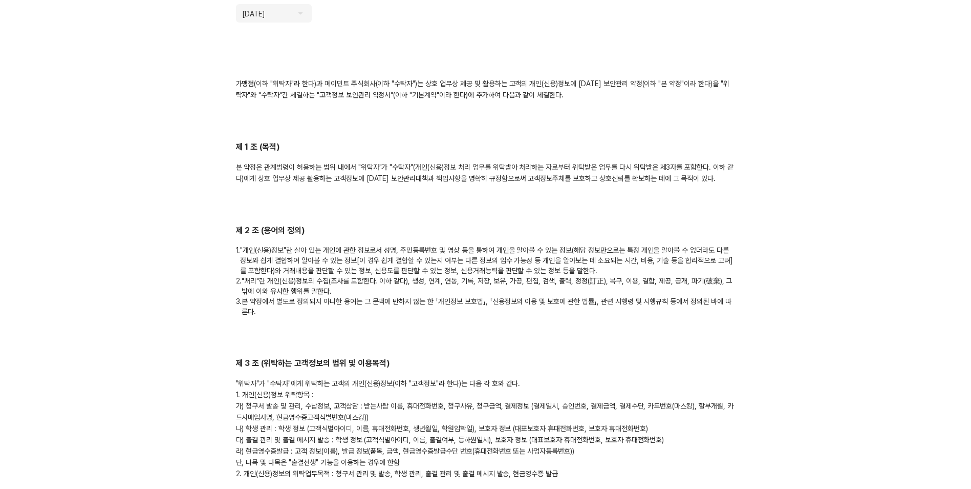
click at [479, 274] on p "1. "개인(신용)정보"란 살아 있는 개인에 관한 정보로서 성명, 주민등록번호 및 영상 등을 통하여 개인을 알아볼 수 있는 정보(해당 정보만으…" at bounding box center [486, 260] width 500 height 31
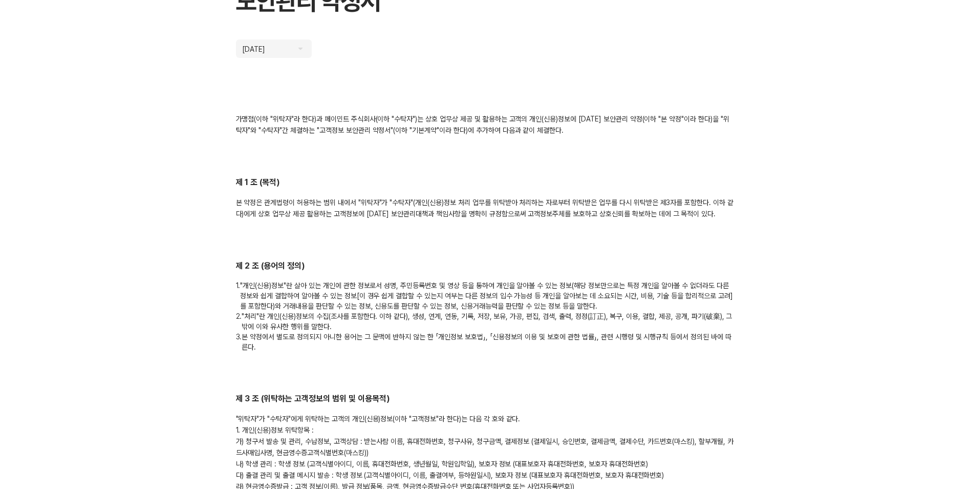
scroll to position [0, 0]
